Goal: Transaction & Acquisition: Purchase product/service

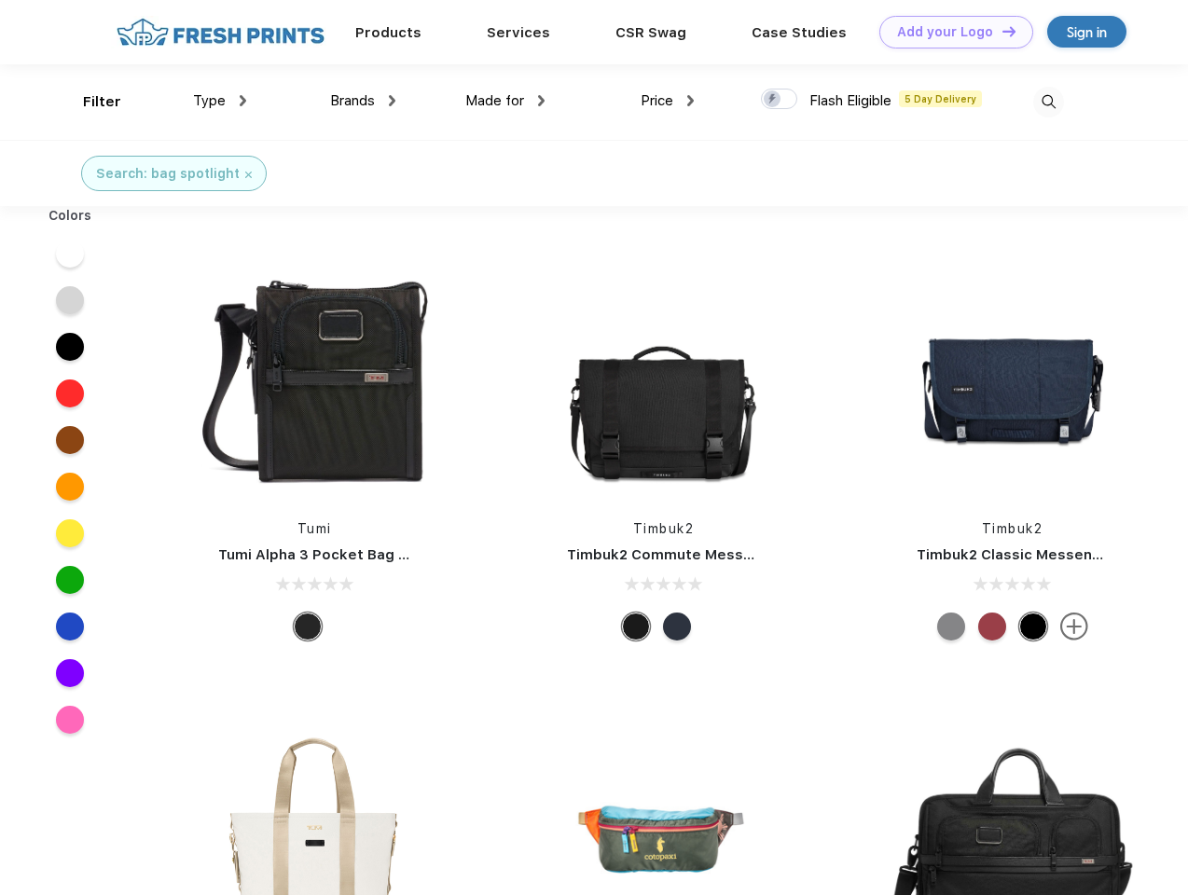
click at [949, 32] on link "Add your Logo Design Tool" at bounding box center [956, 32] width 154 height 33
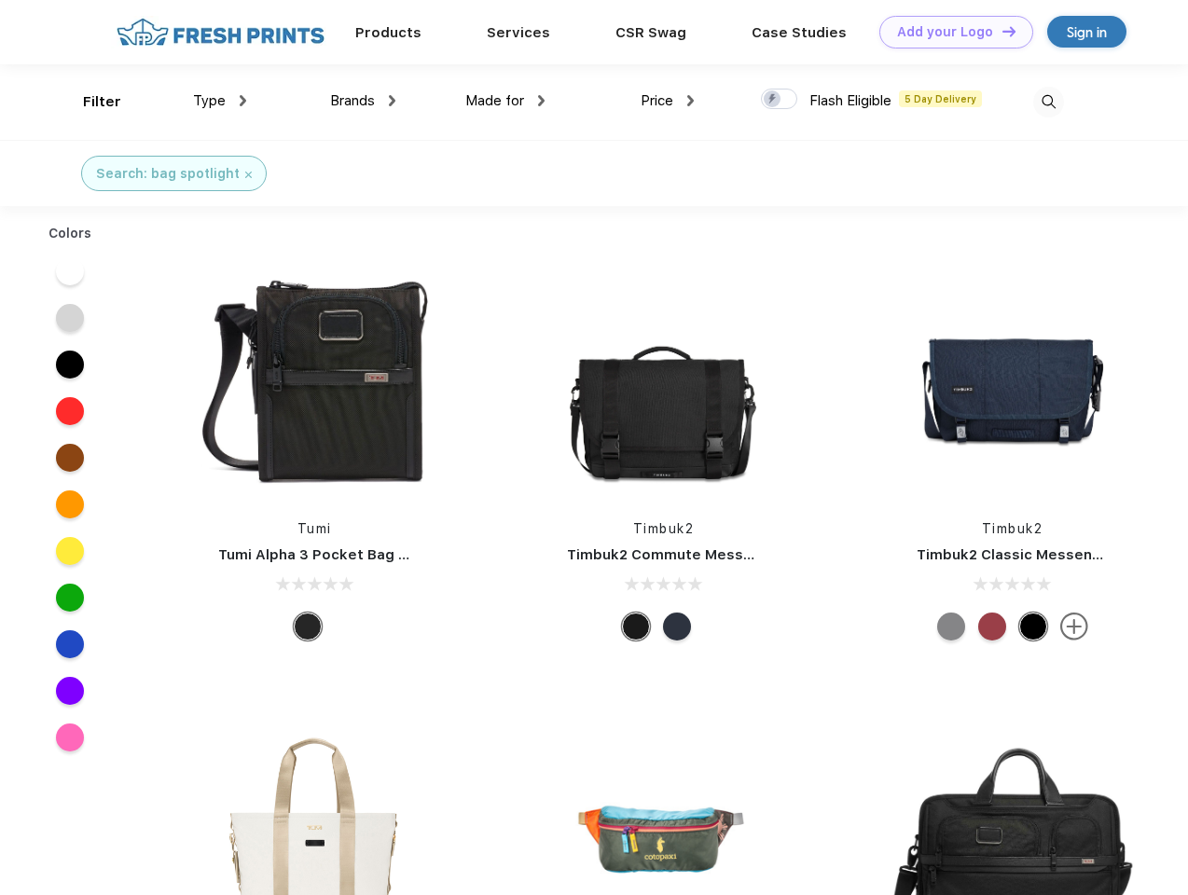
click at [0, 0] on div "Design Tool" at bounding box center [0, 0] width 0 height 0
click at [1001, 31] on link "Add your Logo Design Tool" at bounding box center [956, 32] width 154 height 33
click at [90, 102] on div "Filter" at bounding box center [102, 101] width 38 height 21
click at [220, 101] on span "Type" at bounding box center [209, 100] width 33 height 17
click at [363, 101] on span "Brands" at bounding box center [352, 100] width 45 height 17
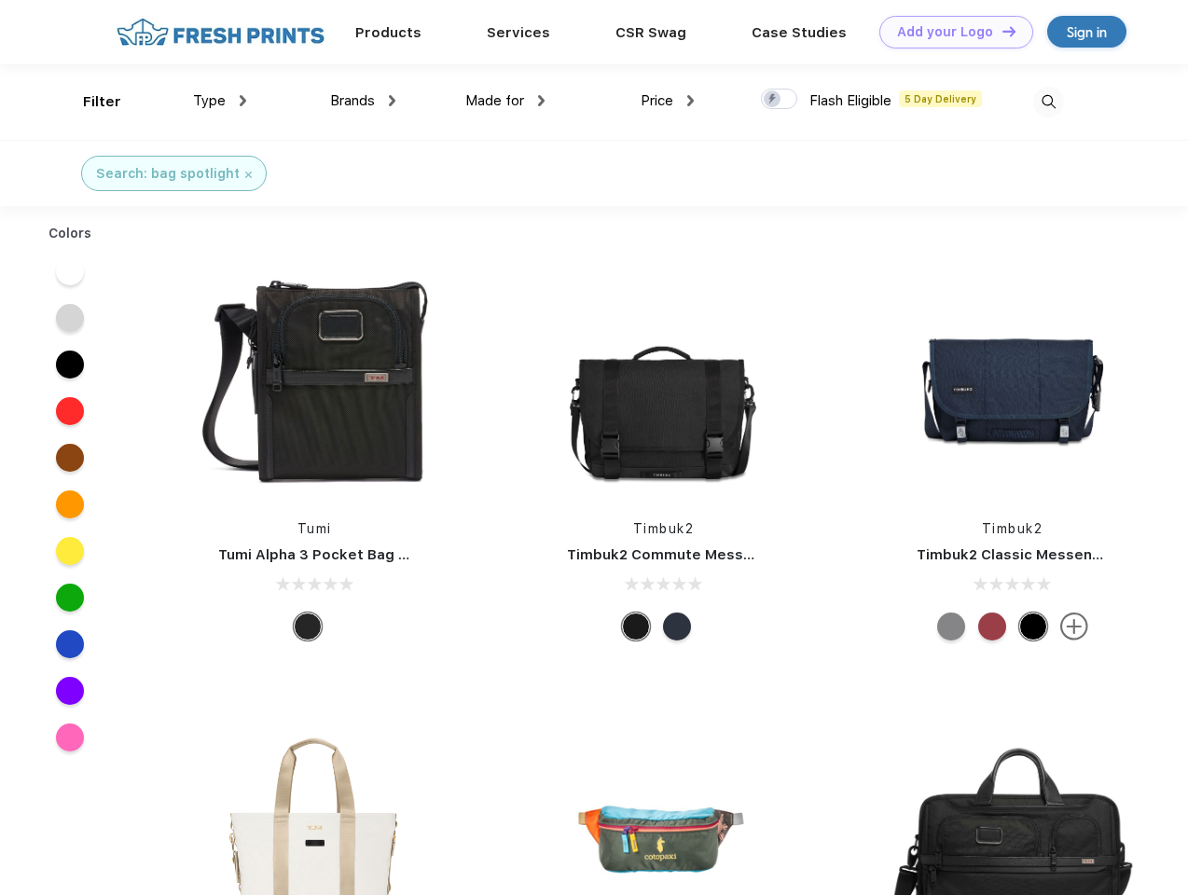
click at [505, 101] on span "Made for" at bounding box center [494, 100] width 59 height 17
click at [668, 101] on span "Price" at bounding box center [657, 100] width 33 height 17
click at [780, 100] on div at bounding box center [779, 99] width 36 height 21
click at [773, 100] on input "checkbox" at bounding box center [767, 94] width 12 height 12
click at [1048, 102] on img at bounding box center [1048, 102] width 31 height 31
